Goal: Navigation & Orientation: Find specific page/section

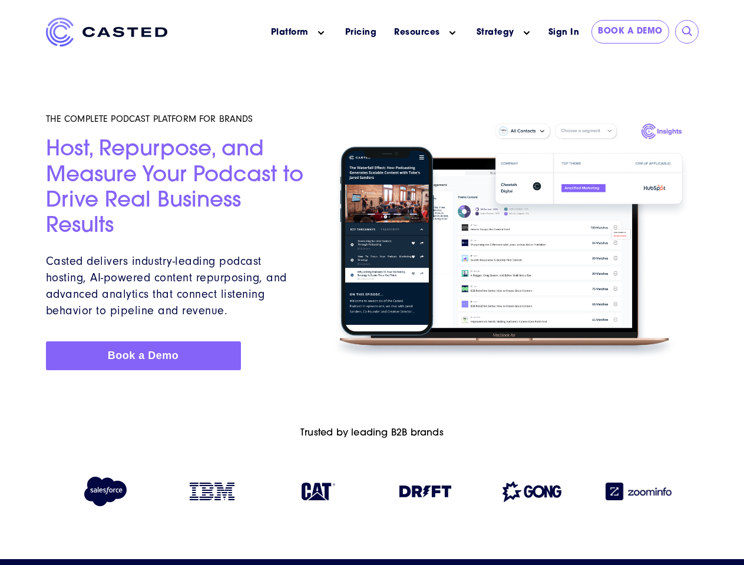
click at [321, 33] on icon "Main menu" at bounding box center [321, 33] width 6 height 6
click at [452, 33] on icon "Main menu" at bounding box center [452, 33] width 6 height 6
click at [495, 32] on link "Strategy" at bounding box center [495, 32] width 38 height 12
click at [526, 33] on icon "Main menu" at bounding box center [526, 33] width 6 height 6
click at [687, 32] on input "submit" at bounding box center [687, 32] width 12 height 12
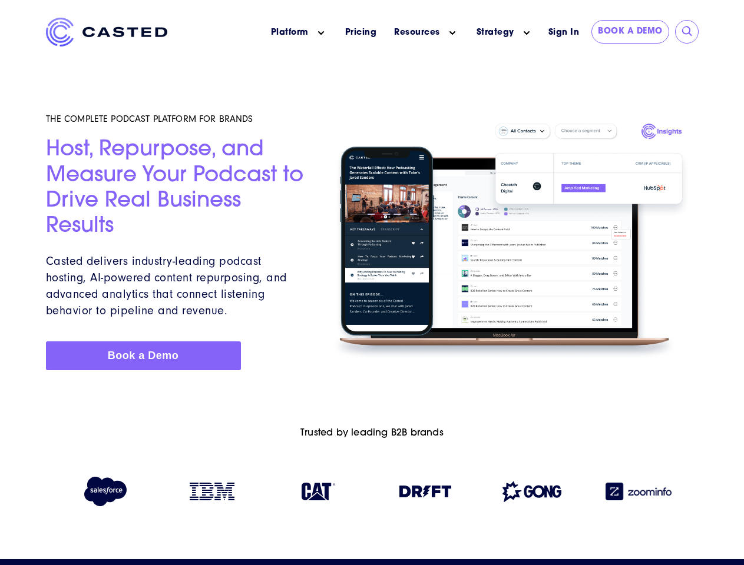
click at [425, 494] on img at bounding box center [425, 492] width 52 height 12
click at [532, 494] on img at bounding box center [531, 492] width 59 height 21
click at [638, 494] on img at bounding box center [638, 492] width 66 height 18
